Goal: Task Accomplishment & Management: Manage account settings

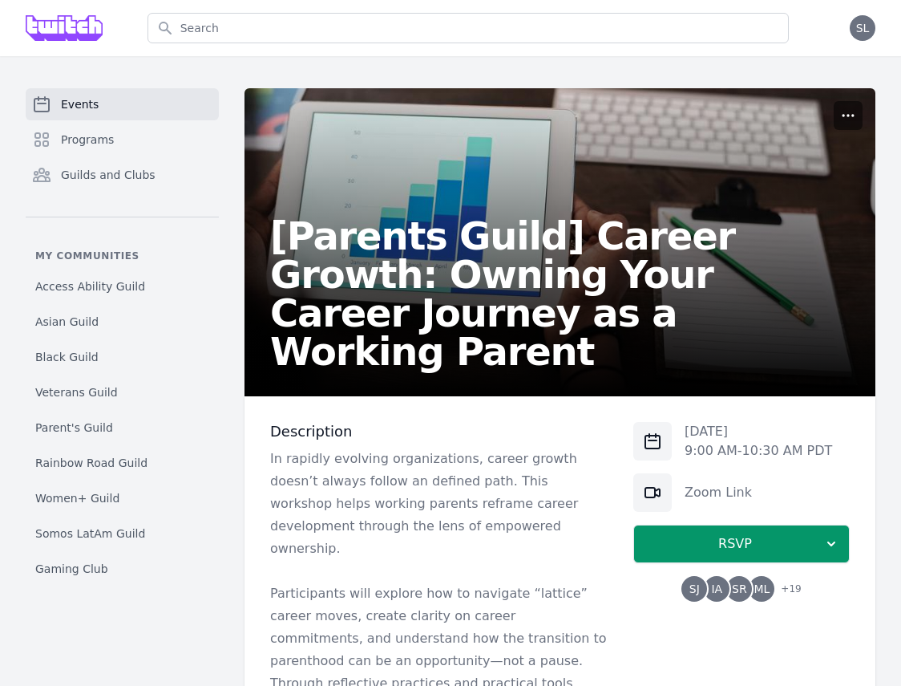
click at [845, 115] on circle "button" at bounding box center [844, 116] width 2 height 2
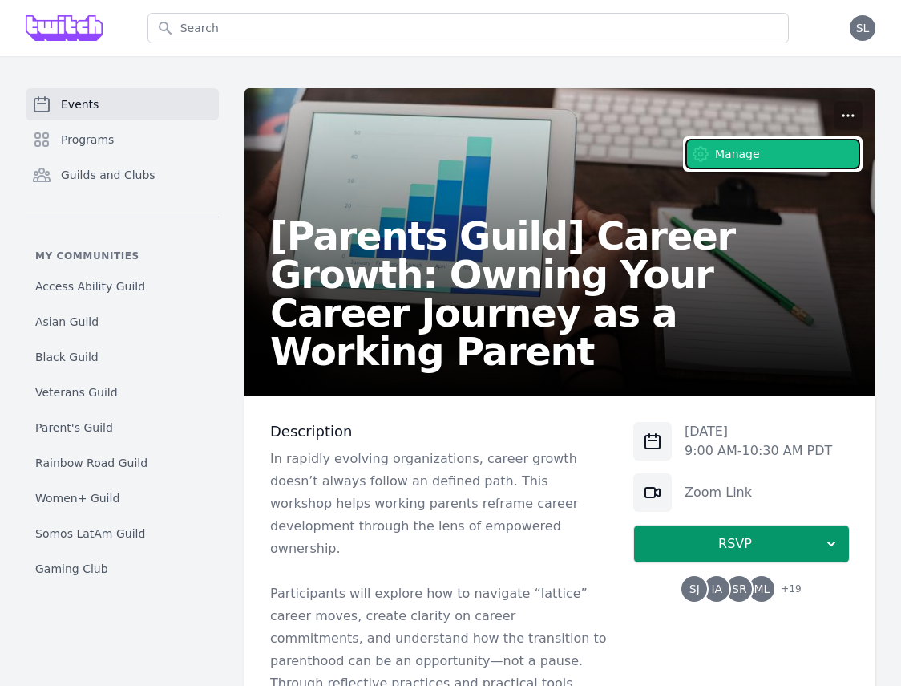
click at [796, 160] on button "Manage" at bounding box center [773, 154] width 173 height 29
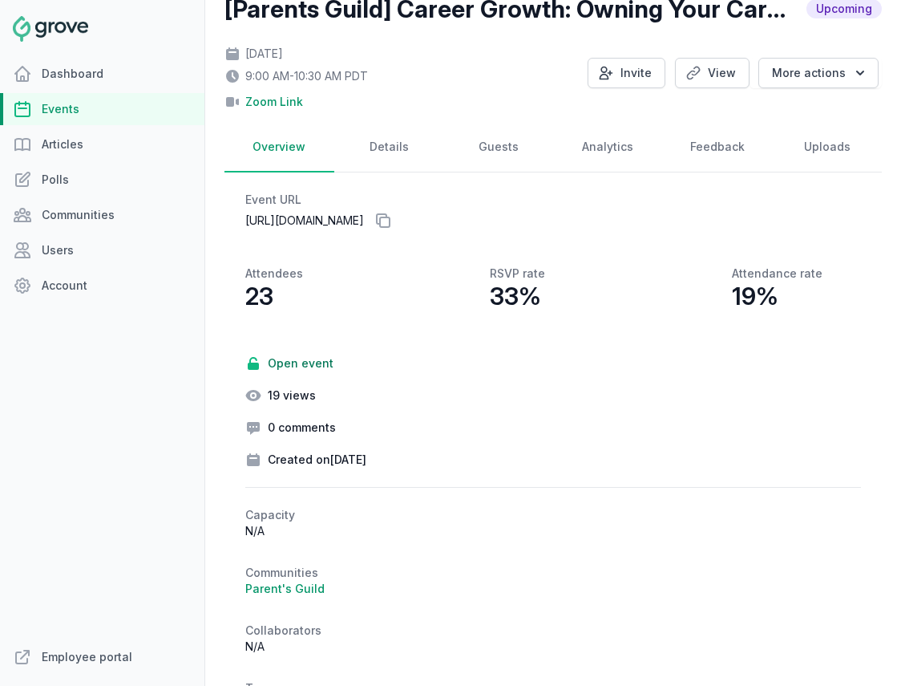
scroll to position [91, 0]
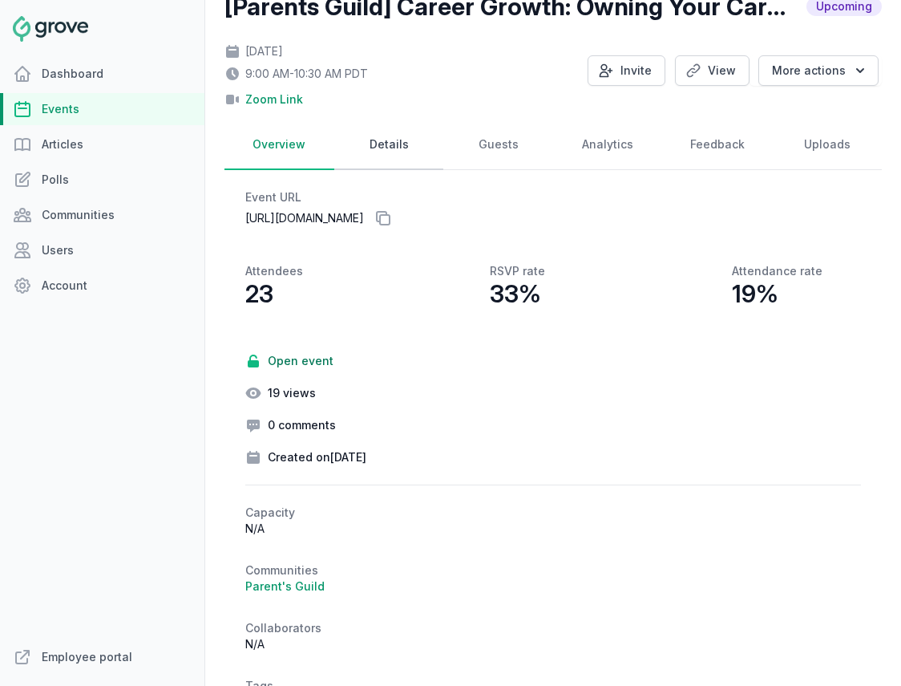
click at [394, 142] on link "Details" at bounding box center [389, 145] width 110 height 50
select select "virtual"
select select "false"
select select "9:00 AM"
select select "10:30 AM"
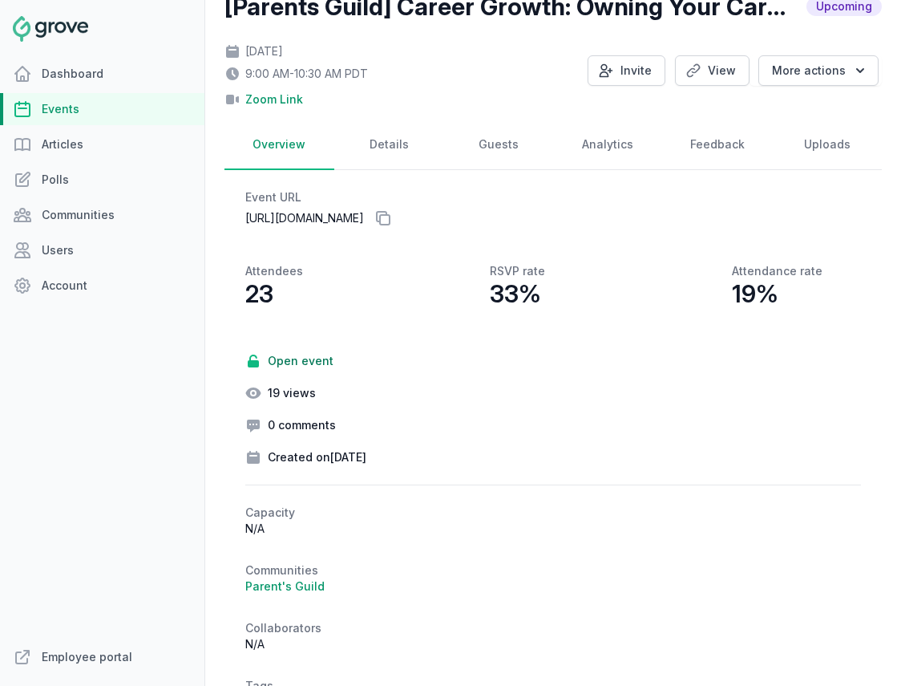
select select "89"
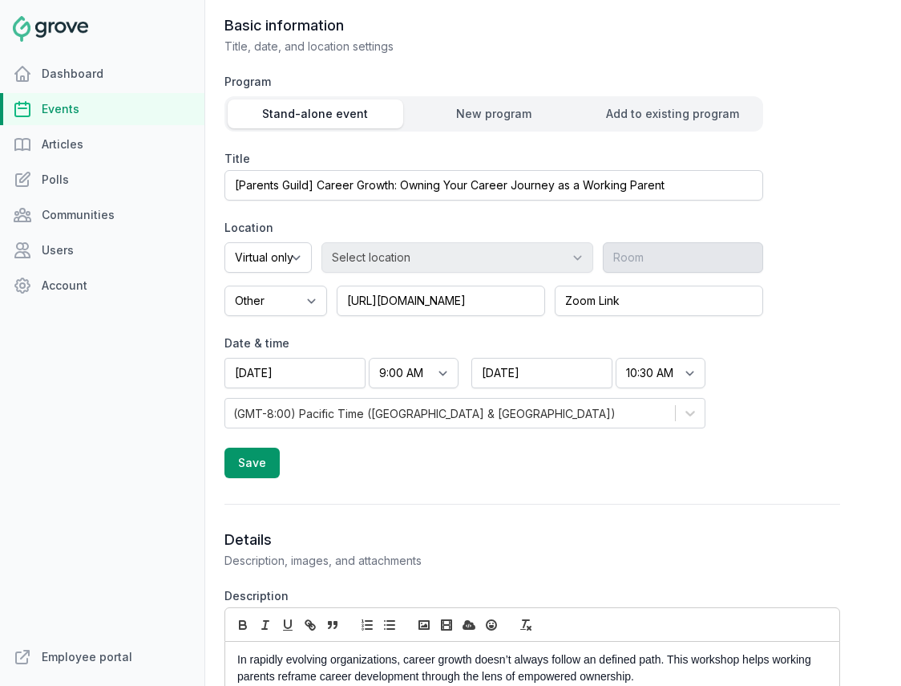
scroll to position [269, 0]
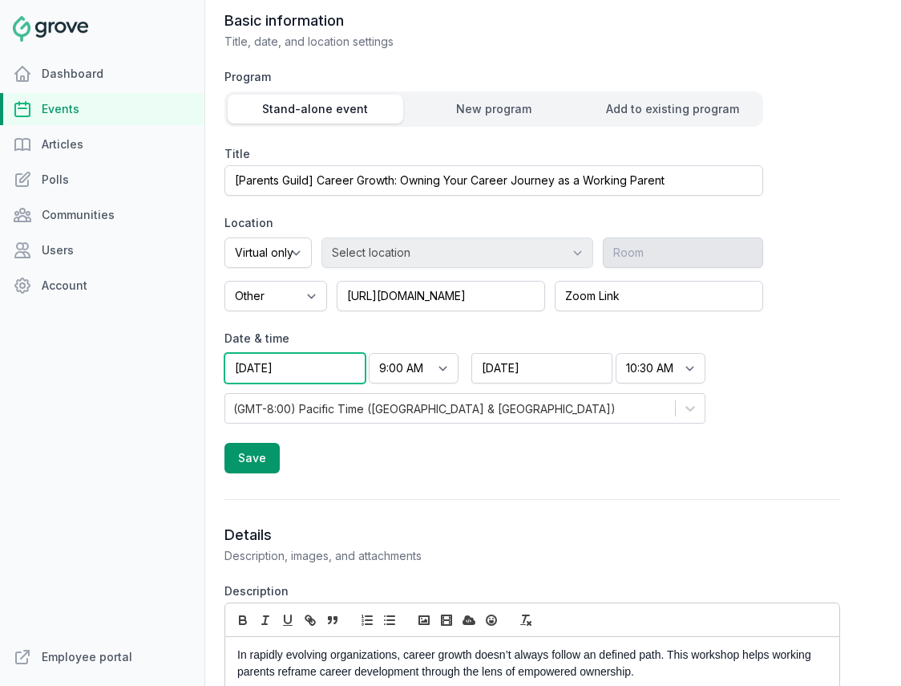
click at [316, 369] on input "[DATE]" at bounding box center [295, 368] width 141 height 30
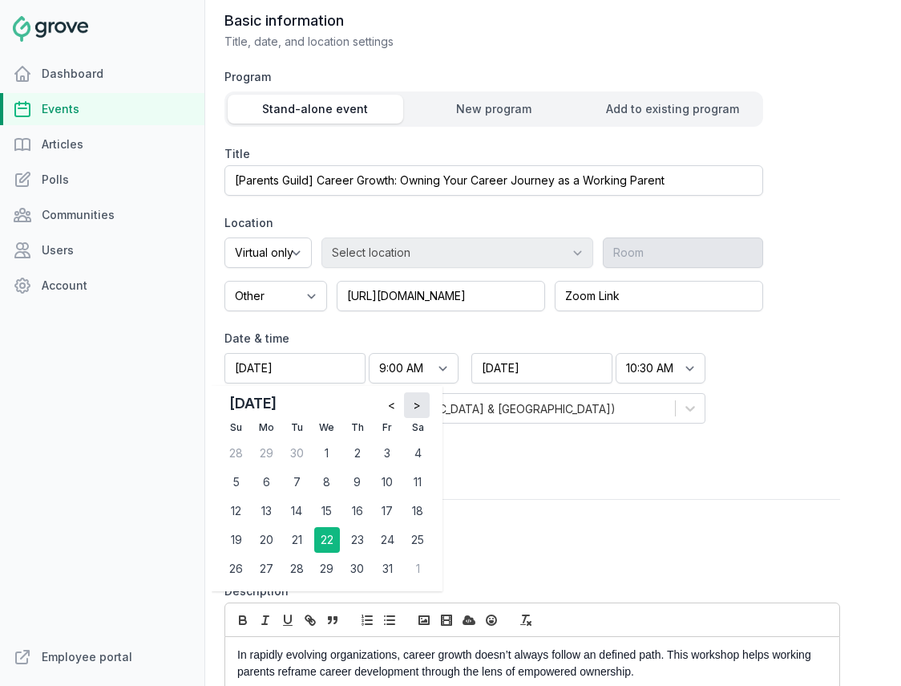
click at [415, 402] on span ">" at bounding box center [417, 405] width 8 height 16
click at [327, 477] on div "5" at bounding box center [327, 482] width 26 height 26
type input "[DATE]"
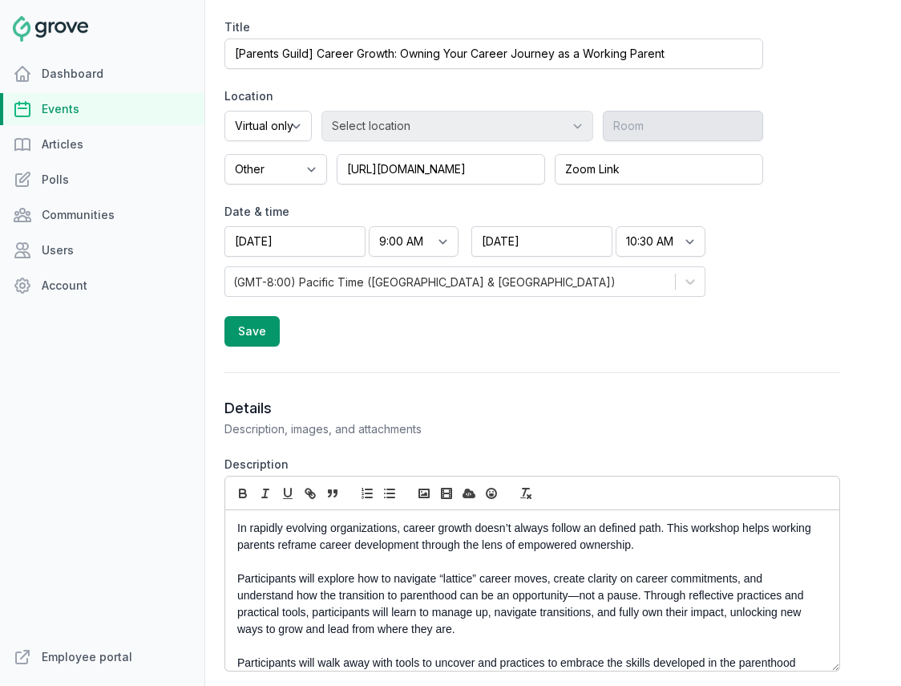
scroll to position [403, 0]
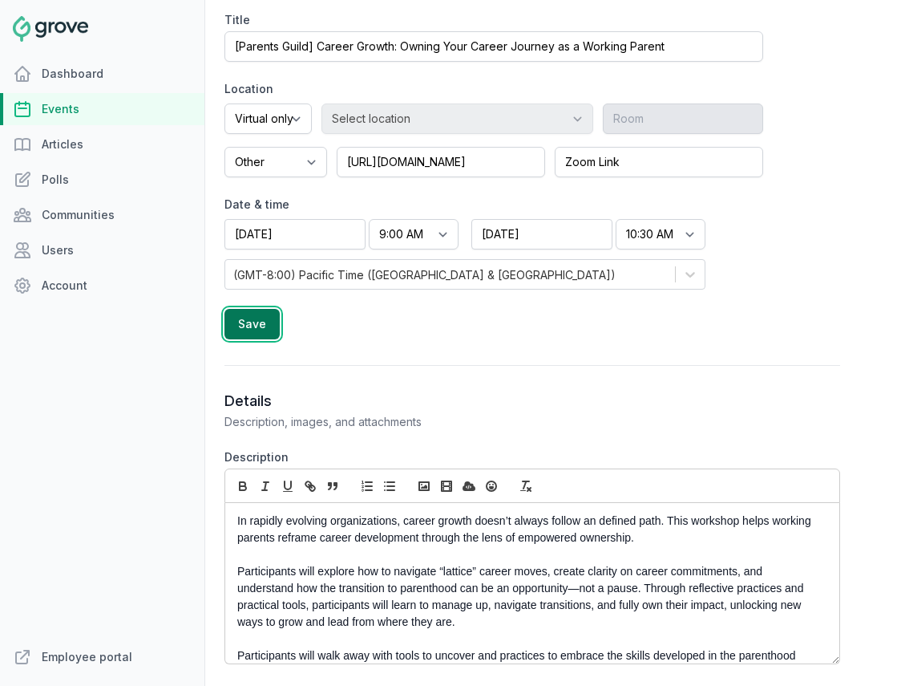
click at [253, 326] on button "Save" at bounding box center [252, 324] width 55 height 30
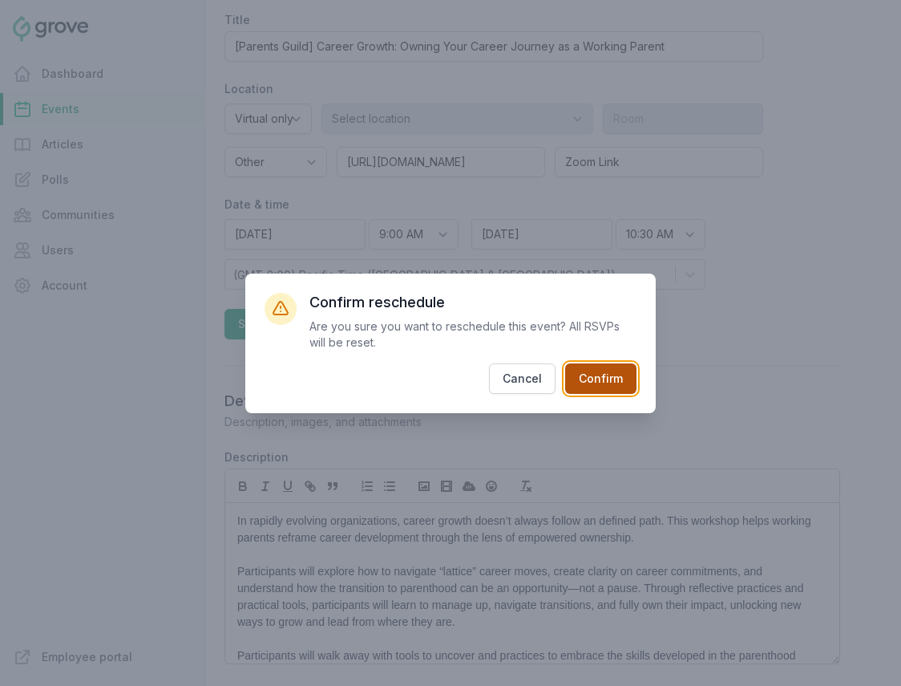
click at [606, 378] on button "Confirm" at bounding box center [600, 378] width 71 height 30
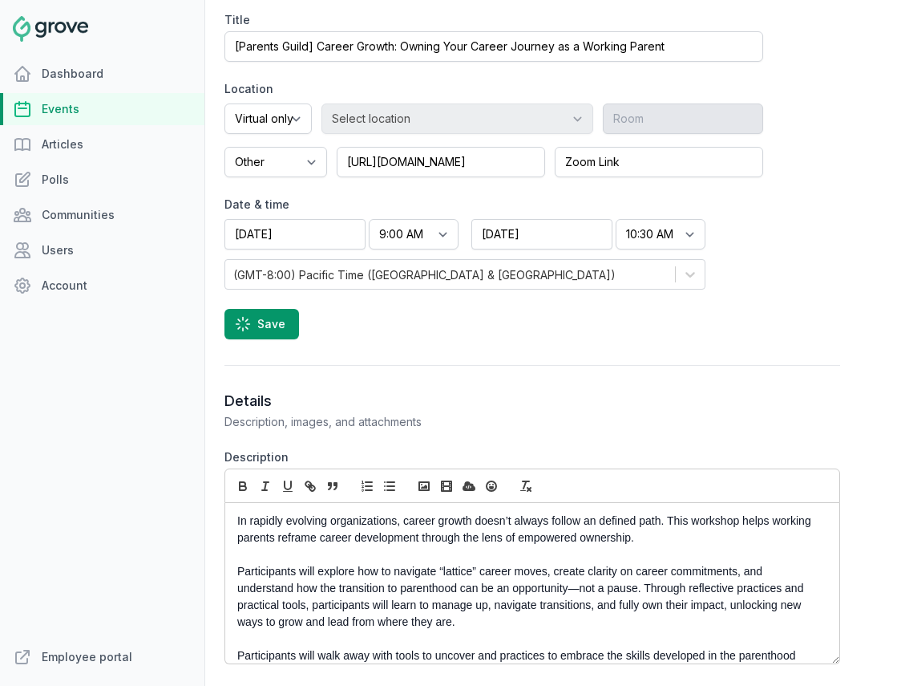
select select "10:00 AM"
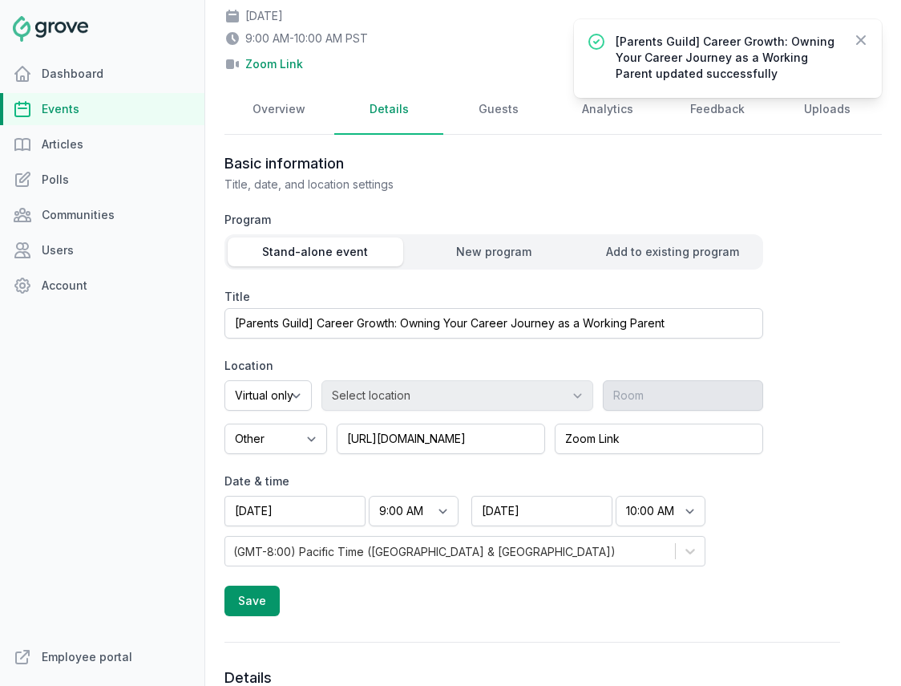
scroll to position [84, 0]
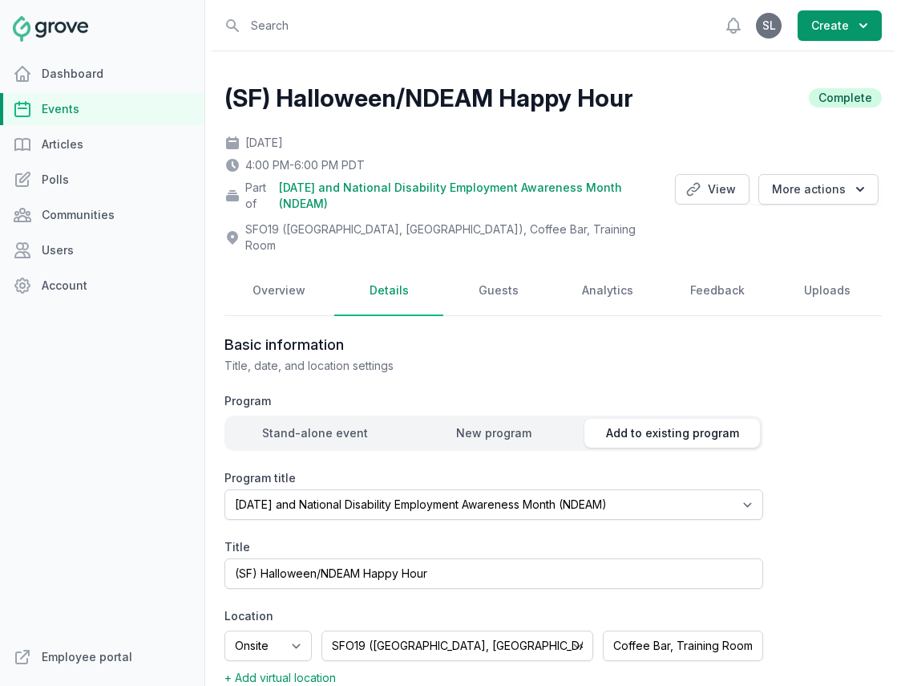
select select "96"
select select "43"
select select "4:00 PM"
select select "6:00 PM"
select select "89"
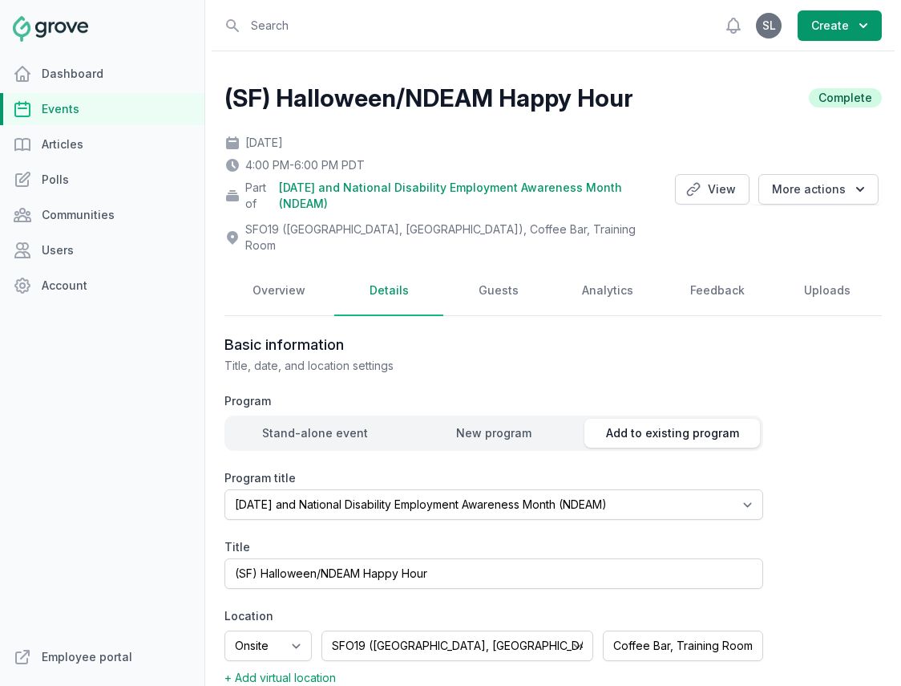
scroll to position [558, 0]
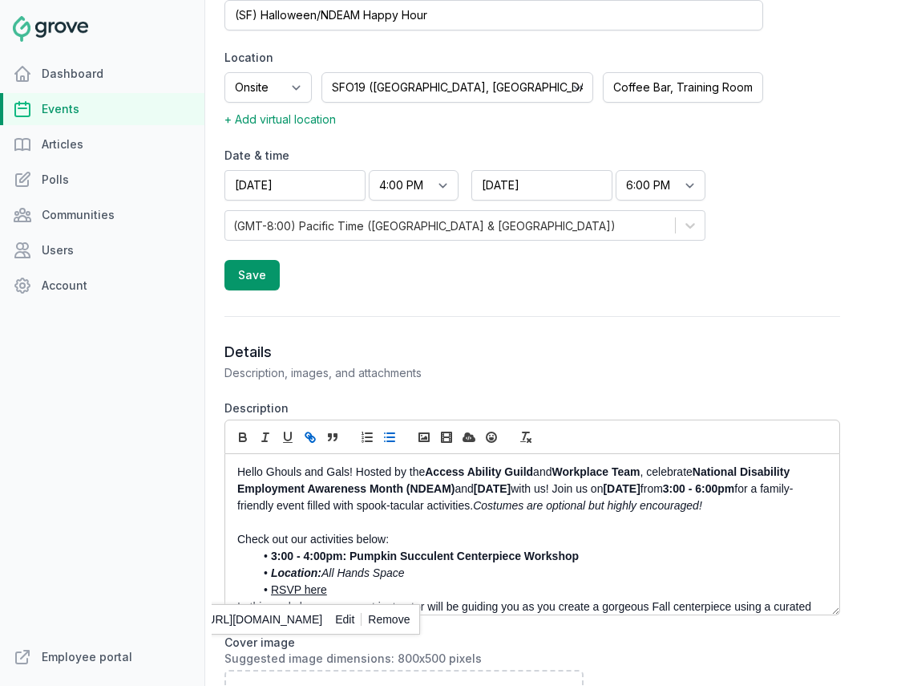
click at [83, 103] on link "Events" at bounding box center [102, 109] width 205 height 32
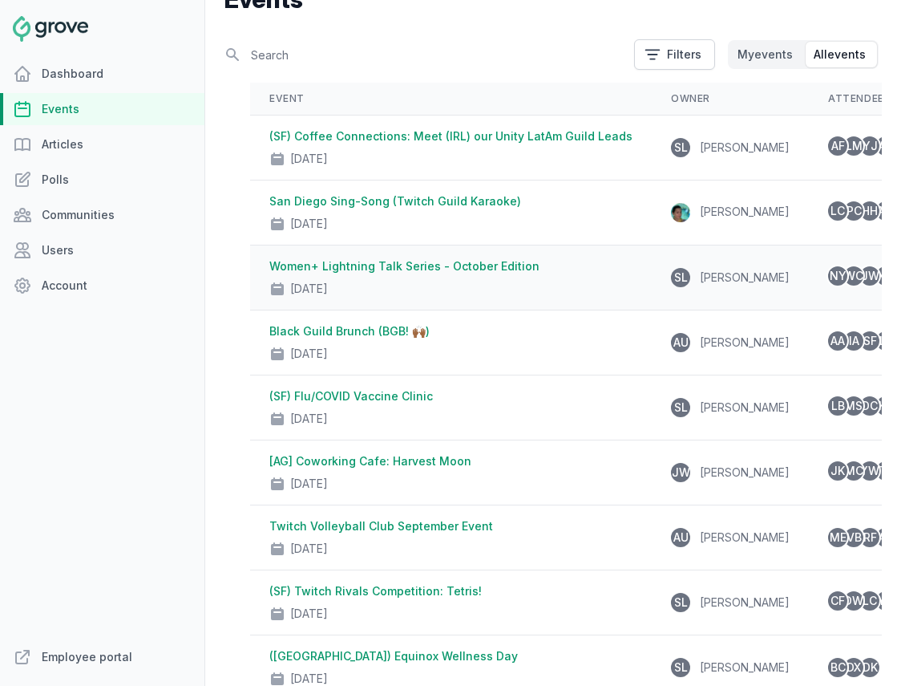
scroll to position [121, 0]
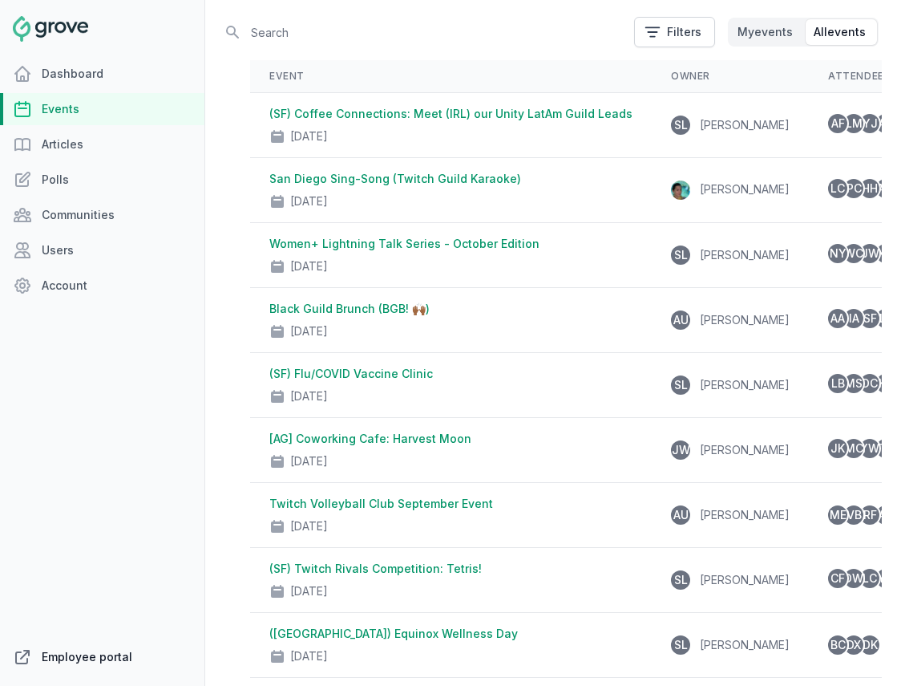
click at [71, 655] on link "Employee portal" at bounding box center [102, 657] width 205 height 32
click at [59, 115] on link "Events" at bounding box center [102, 109] width 205 height 32
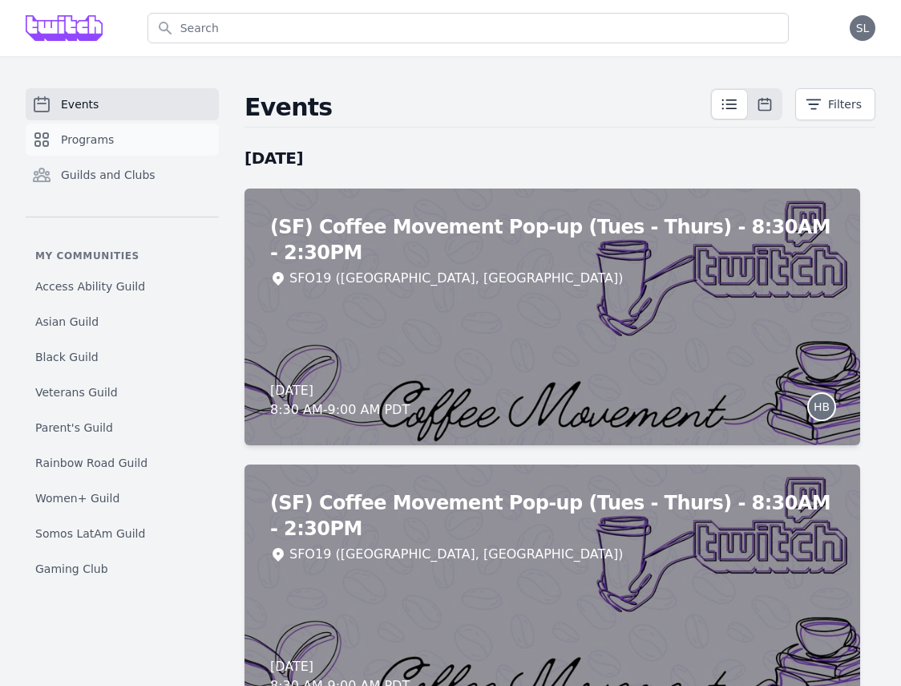
click at [125, 147] on link "Programs" at bounding box center [122, 140] width 193 height 32
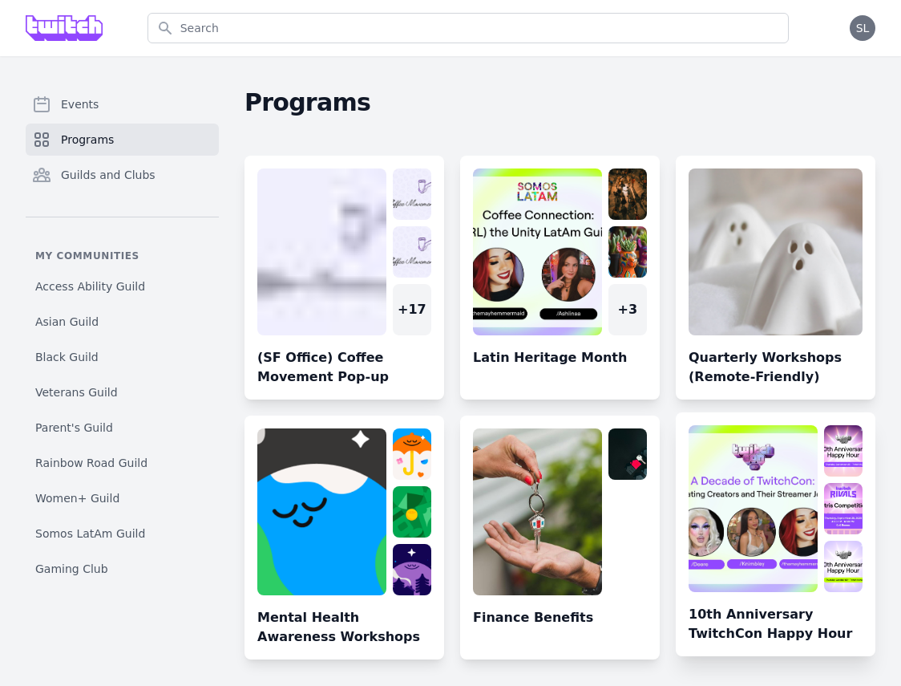
click at [752, 484] on link at bounding box center [776, 540] width 200 height 231
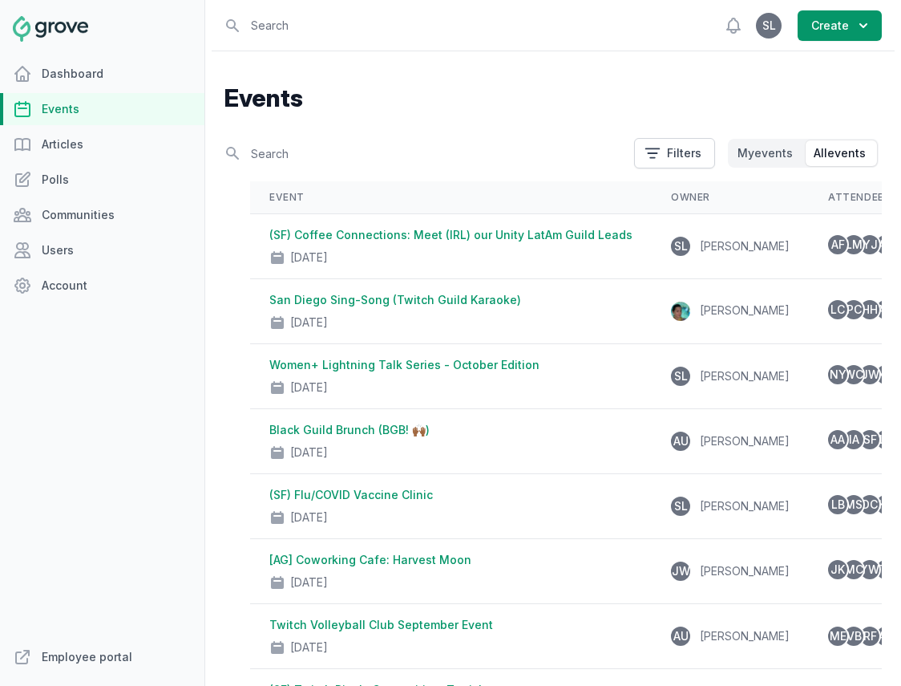
click at [83, 110] on link "Events" at bounding box center [102, 109] width 205 height 32
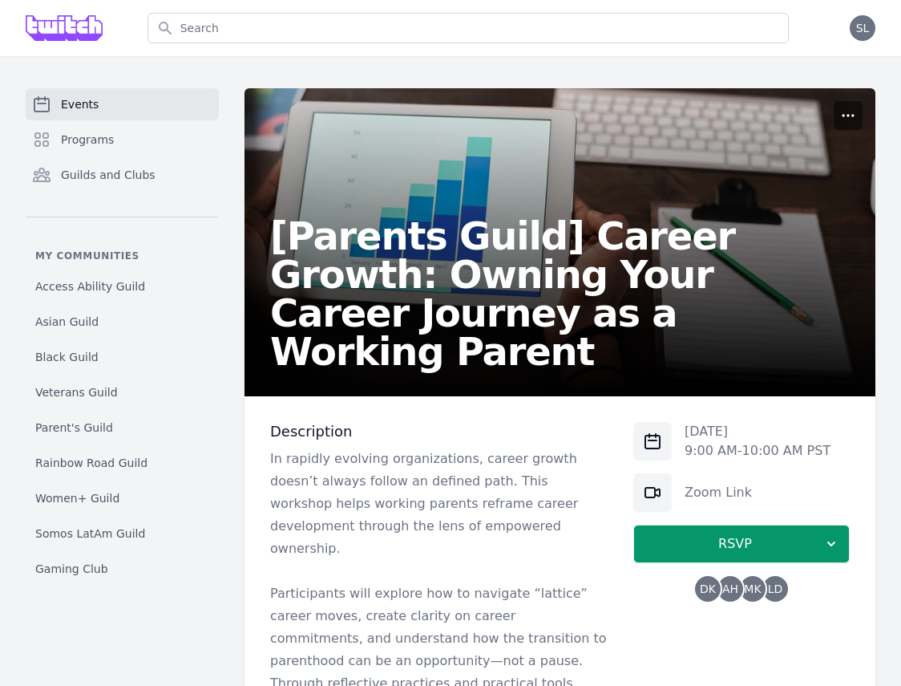
click at [855, 119] on icon "button" at bounding box center [849, 115] width 16 height 16
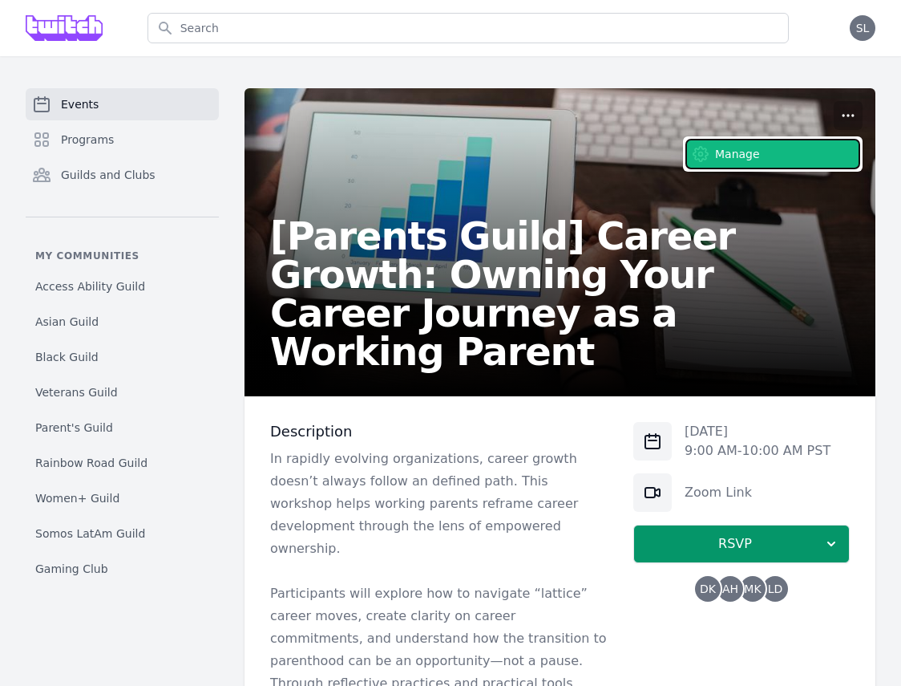
click at [812, 146] on button "Manage" at bounding box center [773, 154] width 173 height 29
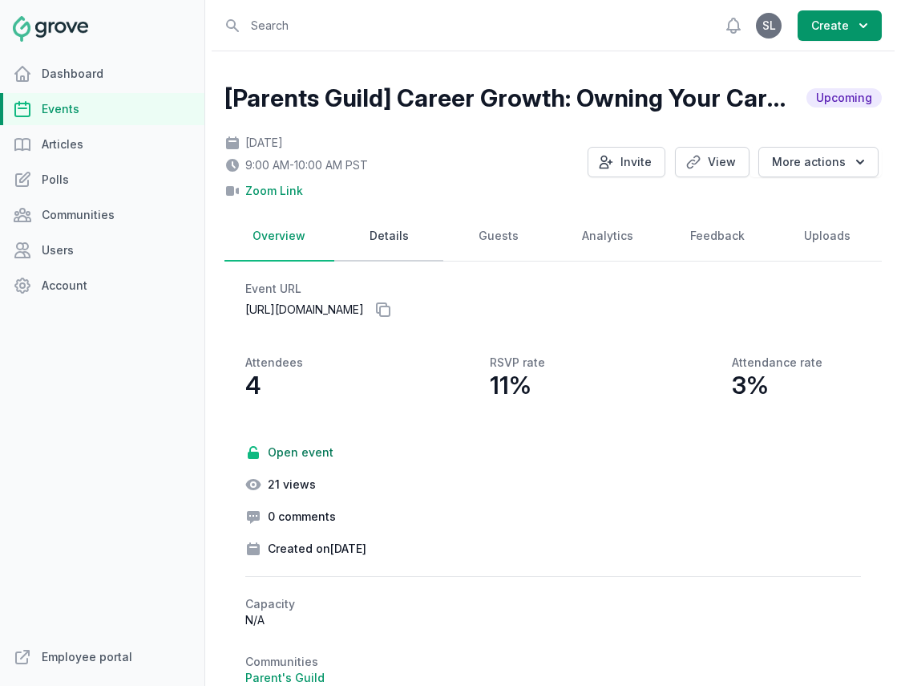
click at [388, 244] on link "Details" at bounding box center [389, 237] width 110 height 50
select select "virtual"
select select "false"
select select "9:00 AM"
select select "10:00 AM"
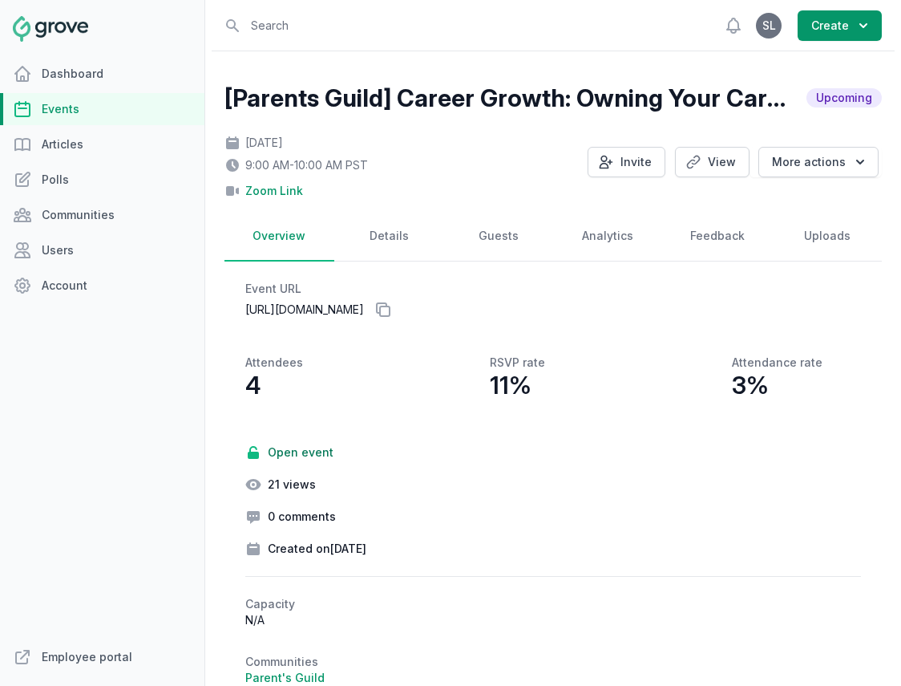
select select "89"
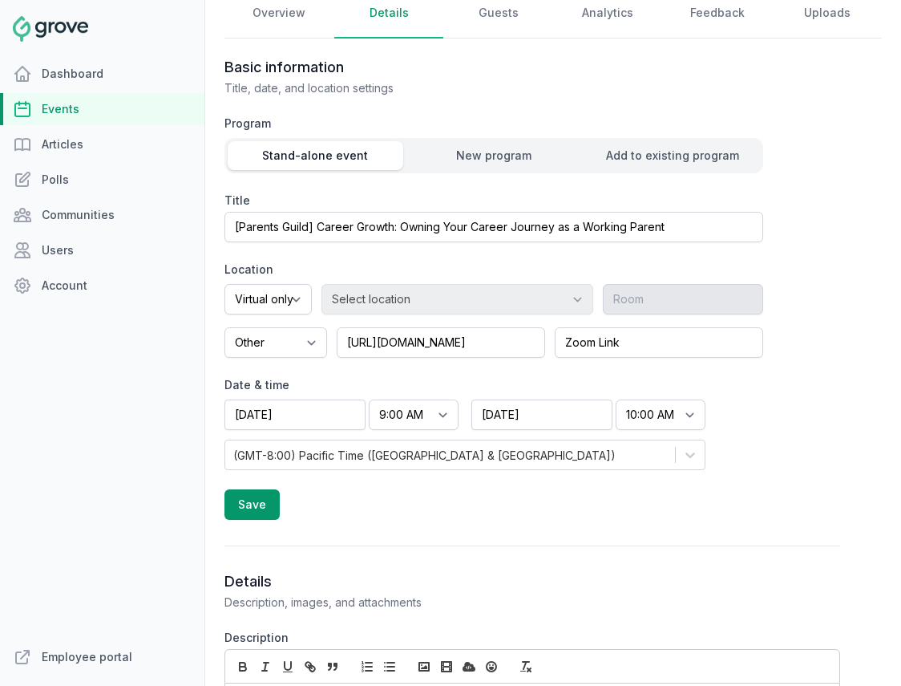
scroll to position [284, 0]
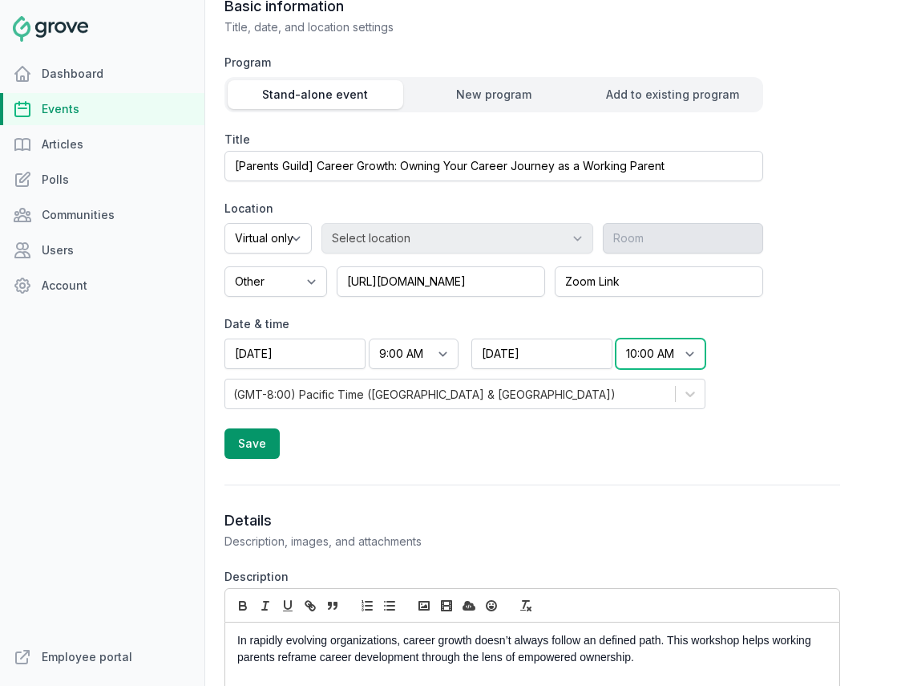
click at [651, 350] on select "End time 12:00 AM 12:15 AM 12:30 AM 12:45 AM 1:00 AM 1:15 AM 1:30 AM 1:45 AM 2:…" at bounding box center [661, 353] width 90 height 30
select select "10:30 AM"
click at [616, 338] on select "End time 12:00 AM 12:15 AM 12:30 AM 12:45 AM 1:00 AM 1:15 AM 1:30 AM 1:45 AM 2:…" at bounding box center [661, 353] width 90 height 30
click at [260, 442] on button "Save" at bounding box center [252, 443] width 55 height 30
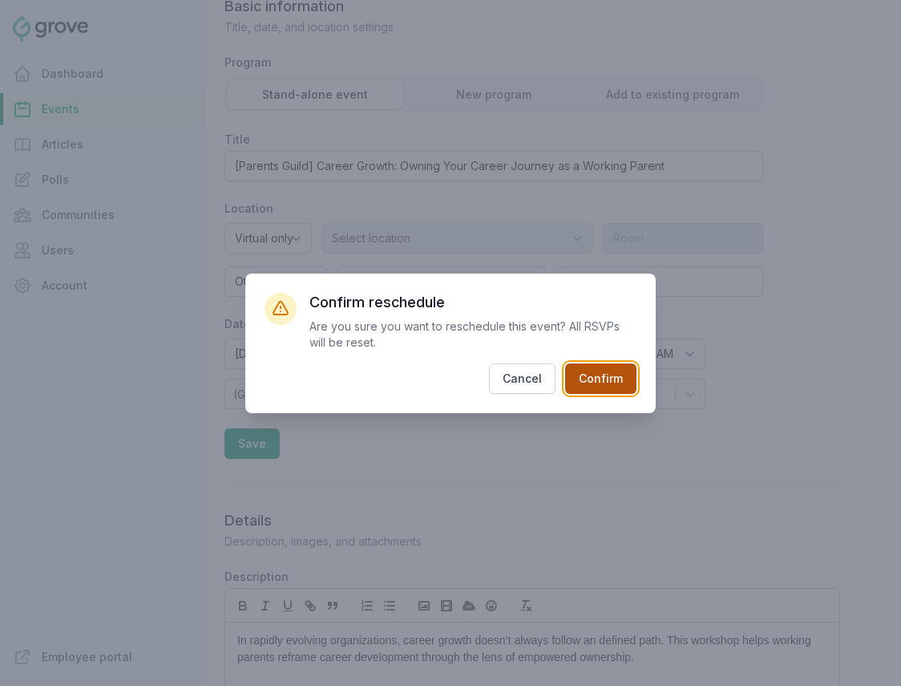
click at [599, 375] on button "Confirm" at bounding box center [600, 378] width 71 height 30
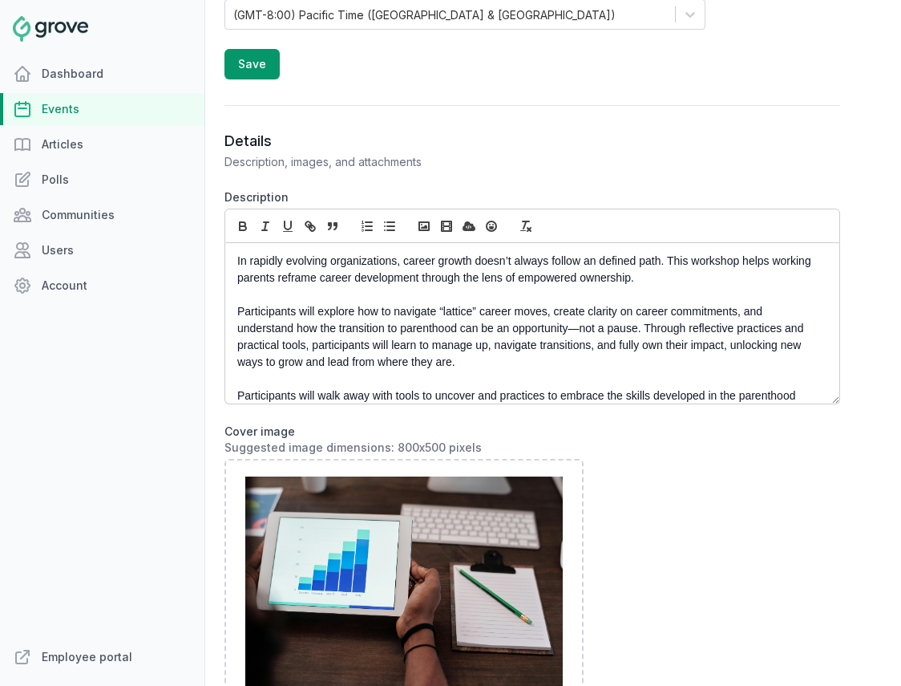
scroll to position [0, 0]
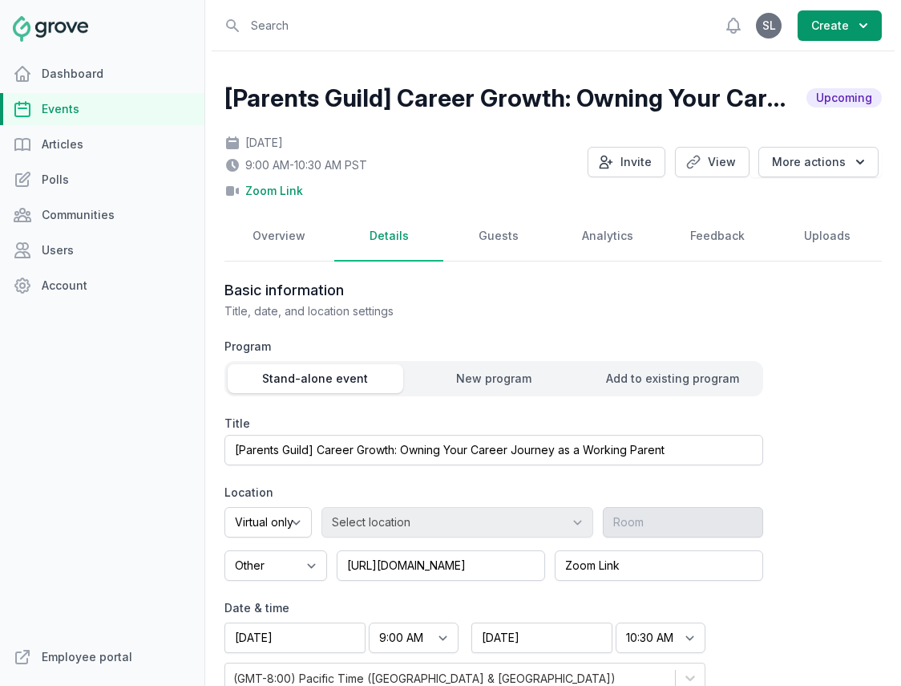
click at [80, 113] on link "Events" at bounding box center [102, 109] width 205 height 32
